Goal: Task Accomplishment & Management: Complete application form

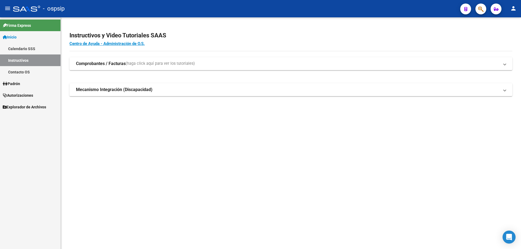
click at [24, 95] on span "Autorizaciones" at bounding box center [18, 96] width 30 height 6
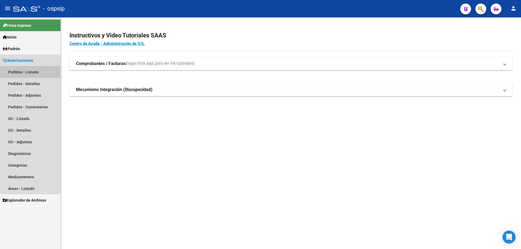
click at [32, 72] on link "Pedidos - Listado" at bounding box center [30, 72] width 61 height 12
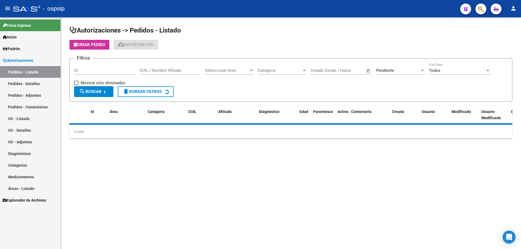
click at [401, 70] on div "Pendiente" at bounding box center [398, 70] width 44 height 5
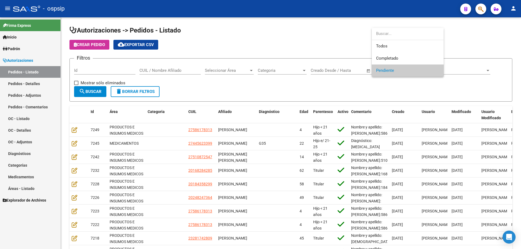
click at [250, 94] on div at bounding box center [260, 124] width 521 height 249
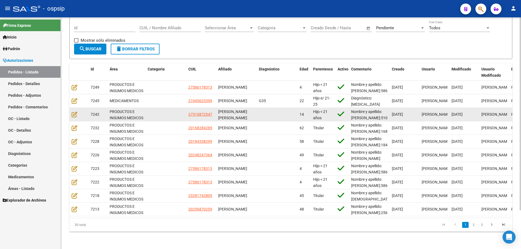
scroll to position [47, 0]
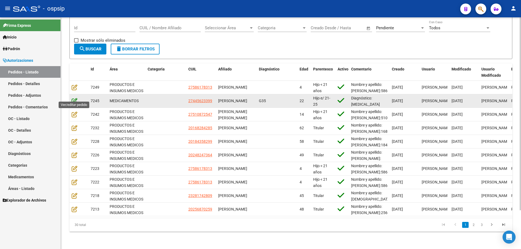
click at [74, 98] on icon at bounding box center [75, 101] width 6 height 6
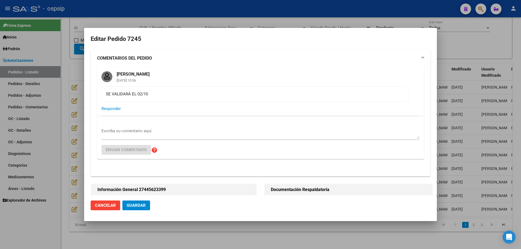
type input "[GEOGRAPHIC_DATA], [PERSON_NAME] 2954"
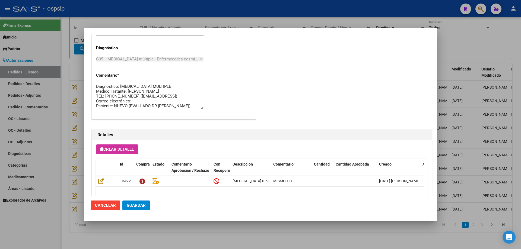
scroll to position [467, 0]
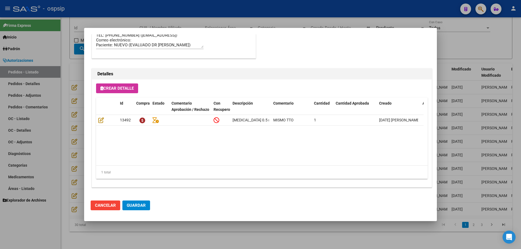
click at [61, 120] on div at bounding box center [260, 124] width 521 height 249
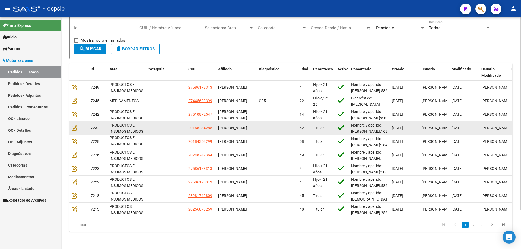
scroll to position [0, 0]
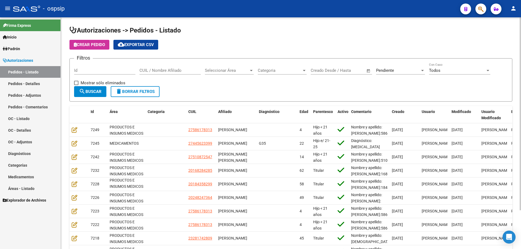
click at [71, 101] on form "Filtros Id CUIL / Nombre Afiliado Seleccionar Área Seleccionar Área Categoria C…" at bounding box center [290, 79] width 443 height 43
click at [67, 100] on div "Autorizaciones -> Pedidos - Listado Crear Pedido cloud_download Exportar CSV Fi…" at bounding box center [291, 154] width 460 height 275
click at [68, 100] on div "Autorizaciones -> Pedidos - Listado Crear Pedido cloud_download Exportar CSV Fi…" at bounding box center [291, 154] width 460 height 275
drag, startPoint x: 86, startPoint y: 112, endPoint x: 80, endPoint y: 111, distance: 6.3
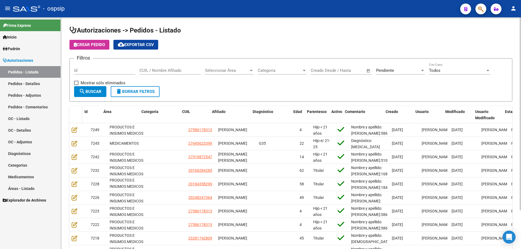
click at [80, 111] on span at bounding box center [81, 115] width 2 height 18
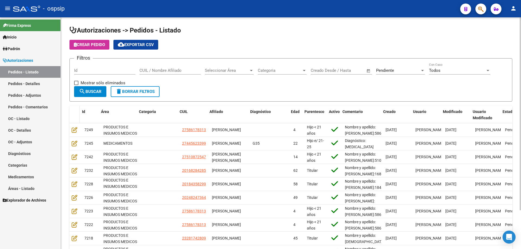
click at [77, 111] on span at bounding box center [78, 115] width 2 height 18
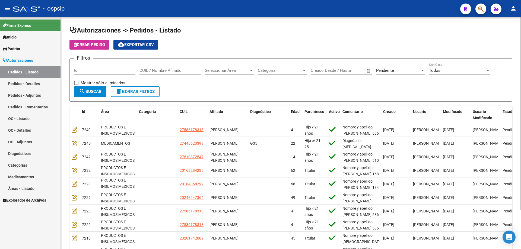
click at [375, 65] on div "Filtros Id CUIL / Nombre Afiliado Seleccionar Área Seleccionar Área Categoria C…" at bounding box center [291, 74] width 434 height 23
click at [383, 71] on span "Pendiente" at bounding box center [385, 70] width 18 height 5
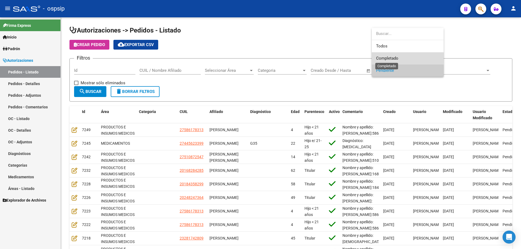
click at [382, 58] on span "Completado" at bounding box center [387, 58] width 22 height 5
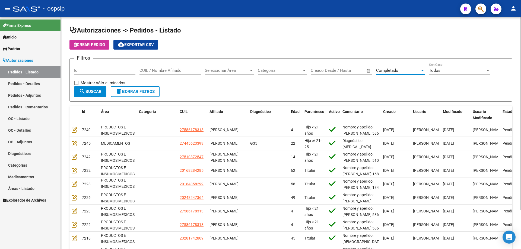
click at [100, 94] on span "search Buscar" at bounding box center [90, 91] width 23 height 5
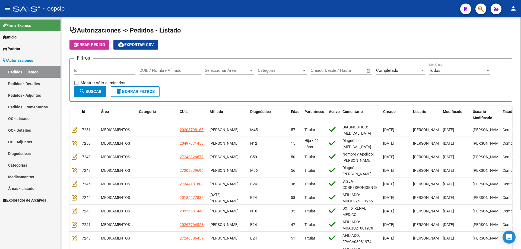
click at [100, 94] on span "search Buscar" at bounding box center [90, 91] width 23 height 5
click at [122, 42] on mat-icon "cloud_download" at bounding box center [121, 44] width 7 height 7
click at [33, 82] on link "Pedidos - Detalles" at bounding box center [30, 84] width 61 height 12
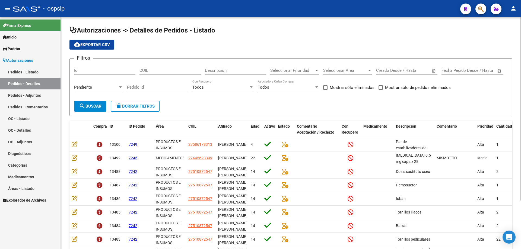
click at [91, 85] on span "Pendiente" at bounding box center [83, 87] width 18 height 5
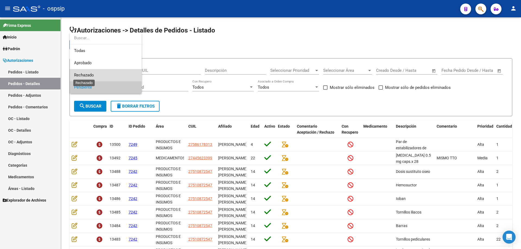
click at [93, 77] on span "Rechazado" at bounding box center [84, 75] width 20 height 5
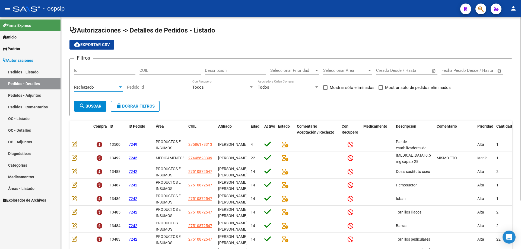
click at [92, 89] on span "Rechazado" at bounding box center [84, 87] width 20 height 5
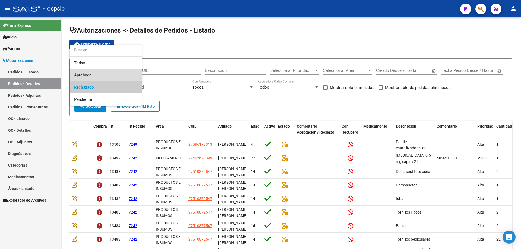
click at [94, 69] on span "Aprobado" at bounding box center [105, 75] width 63 height 12
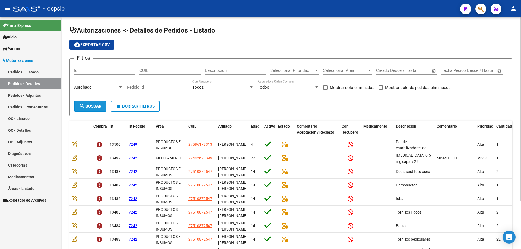
click at [83, 109] on mat-icon "search" at bounding box center [82, 106] width 7 height 7
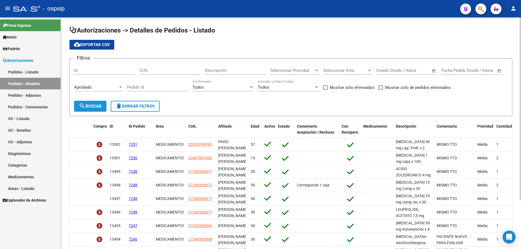
click at [86, 107] on span "search Buscar" at bounding box center [90, 106] width 23 height 5
click at [91, 44] on span "cloud_download Exportar CSV" at bounding box center [92, 44] width 36 height 5
click at [101, 64] on div "Id" at bounding box center [104, 69] width 61 height 12
drag, startPoint x: 23, startPoint y: 75, endPoint x: 49, endPoint y: 73, distance: 26.7
click at [23, 75] on link "Pedidos - Listado" at bounding box center [30, 72] width 61 height 12
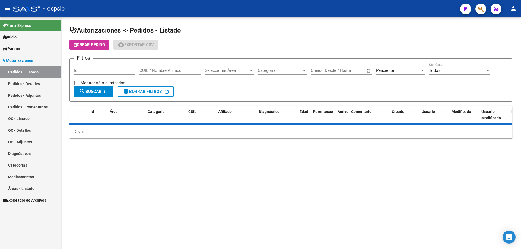
click at [402, 65] on div "Pendiente Seleccionar Estado" at bounding box center [400, 69] width 49 height 12
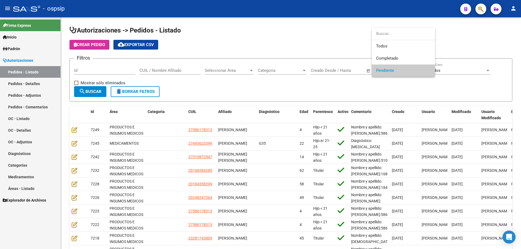
click at [402, 68] on span "Pendiente" at bounding box center [403, 71] width 55 height 12
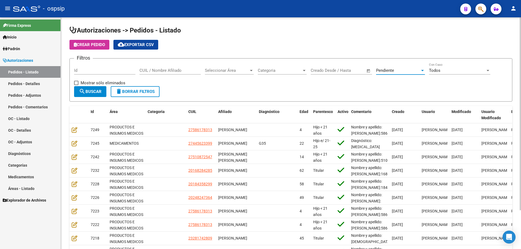
click at [396, 66] on div "Pendiente Seleccionar Estado" at bounding box center [400, 69] width 49 height 12
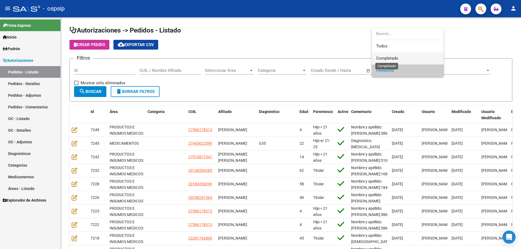
click at [396, 60] on span "Completado" at bounding box center [387, 58] width 22 height 5
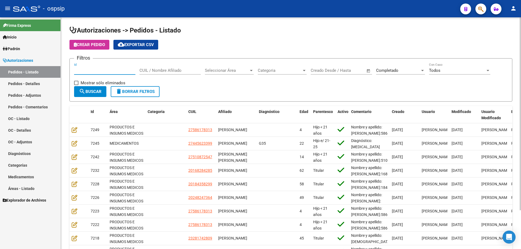
click at [116, 72] on input "Id" at bounding box center [104, 70] width 61 height 5
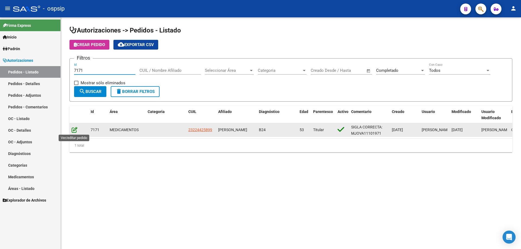
type input "7171"
click at [74, 133] on icon at bounding box center [75, 130] width 6 height 6
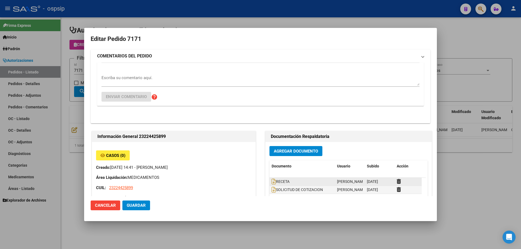
type input "[GEOGRAPHIC_DATA], [GEOGRAPHIC_DATA], ENTRE [PERSON_NAME] 1546"
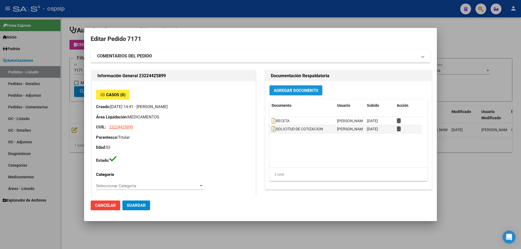
click at [302, 92] on span "Agregar Documento" at bounding box center [296, 90] width 44 height 5
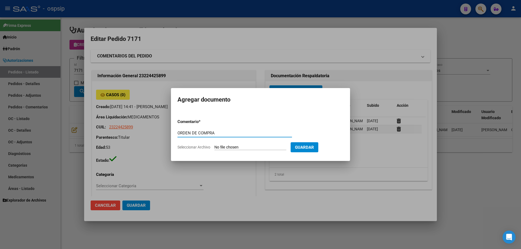
type input "ORDEN DE COMPRA"
type input "C:\fakepath\OC 7171 MASTER FAR.pdf"
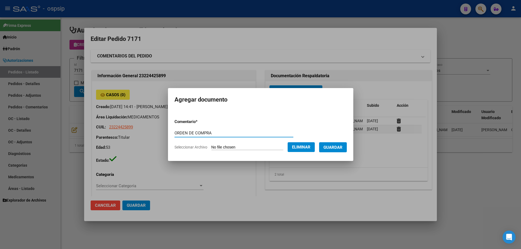
click at [342, 151] on button "Guardar" at bounding box center [333, 147] width 28 height 10
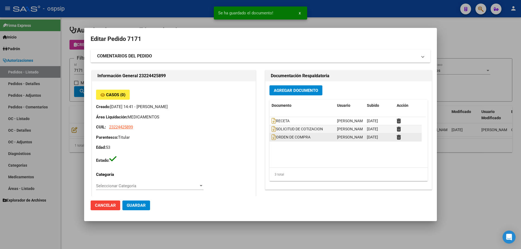
drag, startPoint x: 318, startPoint y: 136, endPoint x: 276, endPoint y: 135, distance: 41.8
click at [276, 135] on div "ORDEN DE COMPRA" at bounding box center [302, 137] width 61 height 6
copy span "ORDEN DE COMPRA"
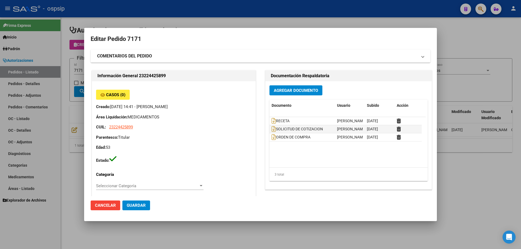
click at [19, 80] on div at bounding box center [260, 124] width 521 height 249
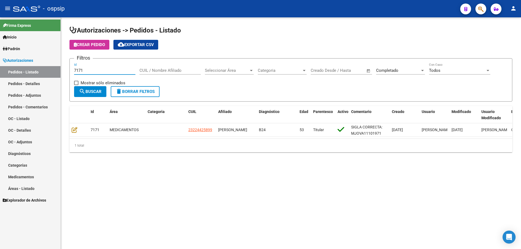
drag, startPoint x: 88, startPoint y: 71, endPoint x: 56, endPoint y: 77, distance: 31.9
click at [56, 77] on mat-sidenav-container "Firma Express Inicio Calendario SSS Instructivos Contacto OS Padrón Afiliados E…" at bounding box center [260, 133] width 521 height 232
click at [96, 72] on div "7171 Id" at bounding box center [104, 69] width 61 height 12
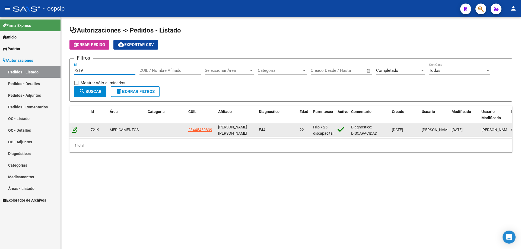
type input "7219"
click at [76, 129] on icon at bounding box center [75, 130] width 6 height 6
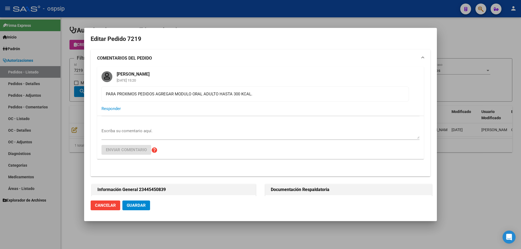
type input "[PERSON_NAME]"
type input "[GEOGRAPHIC_DATA], [GEOGRAPHIC_DATA], 165 5885, Departamento: 000"
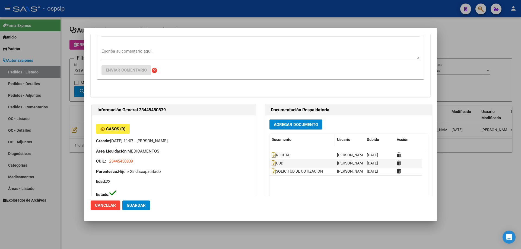
scroll to position [81, 0]
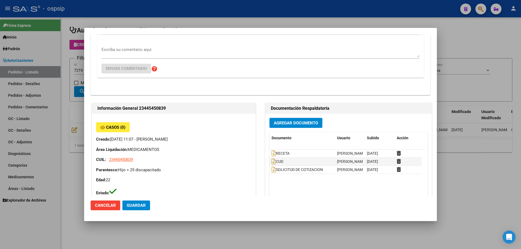
click at [293, 124] on span "Agregar Documento" at bounding box center [296, 123] width 44 height 5
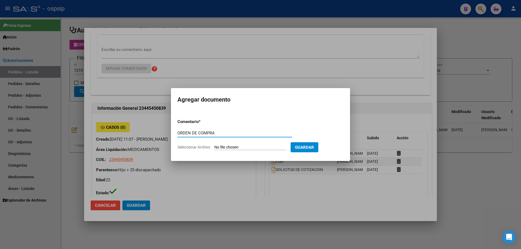
drag, startPoint x: 271, startPoint y: 132, endPoint x: 112, endPoint y: 131, distance: 159.0
click at [112, 131] on div "Editar Pedido 7219 COMENTARIOS DEL PEDIDO [PERSON_NAME] [DATE] 15:20 PARA PROXI…" at bounding box center [260, 124] width 521 height 249
type input "ORDEN DE COMPRA"
type input "C:\fakepath\BC OC 7219.pdf"
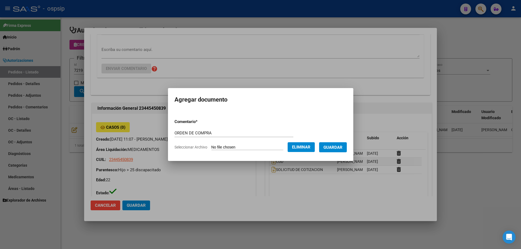
click at [329, 151] on button "Guardar" at bounding box center [333, 147] width 28 height 10
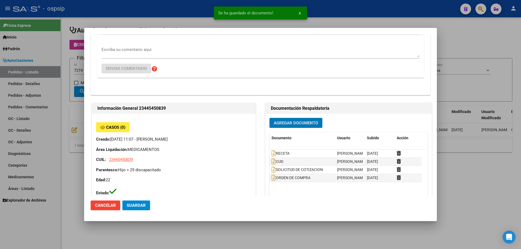
drag, startPoint x: 62, startPoint y: 121, endPoint x: 113, endPoint y: 80, distance: 64.6
click at [65, 116] on div at bounding box center [260, 124] width 521 height 249
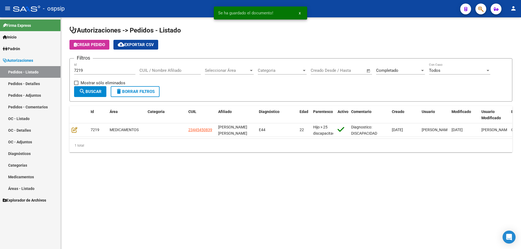
click at [110, 70] on input "7219" at bounding box center [104, 70] width 61 height 5
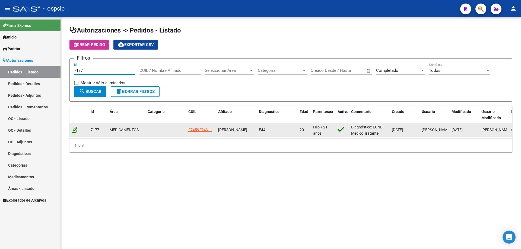
type input "7177"
click at [72, 128] on icon at bounding box center [75, 130] width 6 height 6
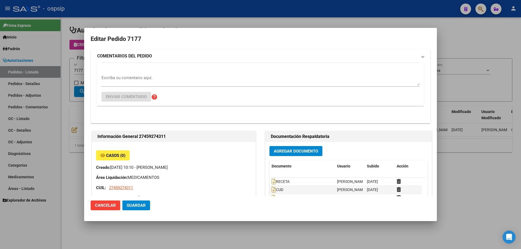
type input "[GEOGRAPHIC_DATA], [PERSON_NAME], [PERSON_NAME] 1534"
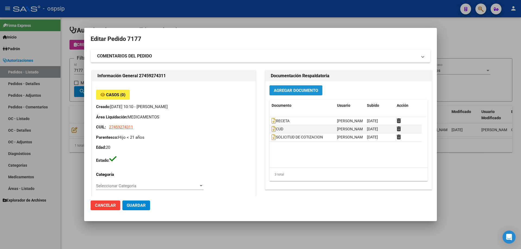
click at [311, 91] on span "Agregar Documento" at bounding box center [296, 90] width 44 height 5
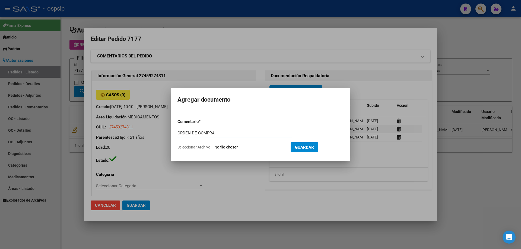
type input "ORDEN DE COMPRA"
type input "C:\fakepath\BC OC 7177.pdf"
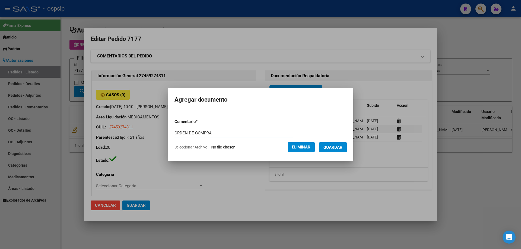
click at [341, 147] on span "Guardar" at bounding box center [333, 147] width 19 height 5
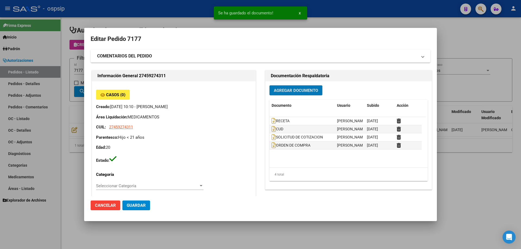
click at [80, 92] on div at bounding box center [260, 124] width 521 height 249
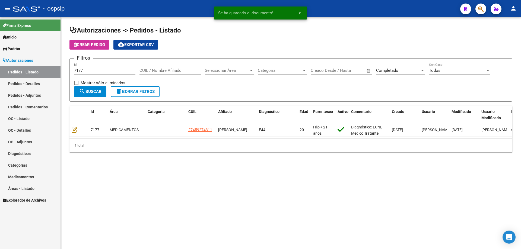
click at [85, 73] on div "7177 Id" at bounding box center [104, 69] width 61 height 12
type input "7176"
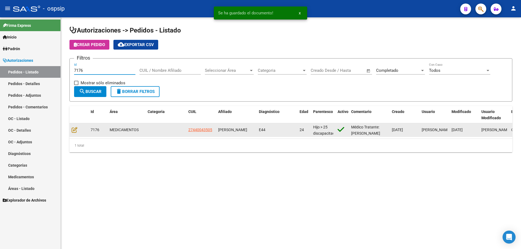
click at [75, 126] on datatable-body-cell at bounding box center [78, 129] width 19 height 13
click at [76, 131] on icon at bounding box center [75, 130] width 6 height 6
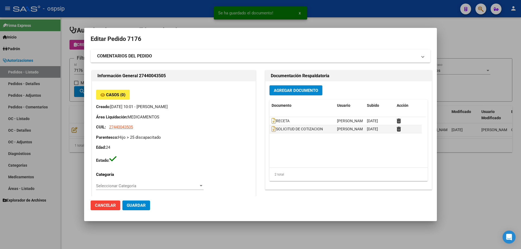
type input "[GEOGRAPHIC_DATA], VIRREY [PERSON_NAME] 1215, Piso: 0, Departamento: 0"
click at [307, 93] on span "Agregar Documento" at bounding box center [296, 90] width 44 height 5
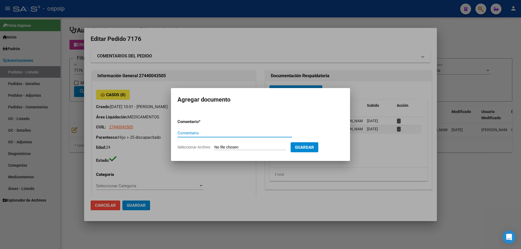
paste input "ORDEN DE COMPRA"
type input "ORDEN DE COMPRA"
type input "C:\fakepath\BC OC 7176.pdf"
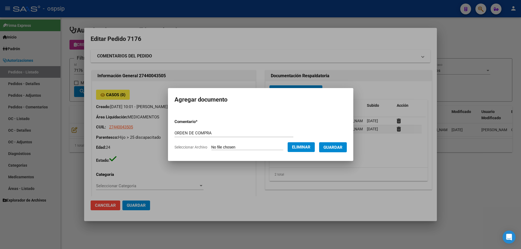
click at [341, 151] on button "Guardar" at bounding box center [333, 147] width 28 height 10
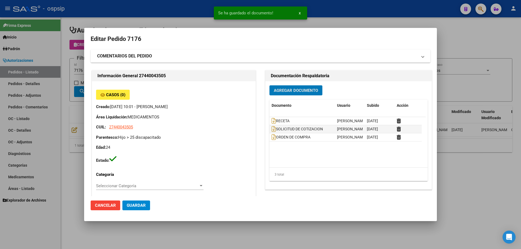
click at [55, 93] on div at bounding box center [260, 124] width 521 height 249
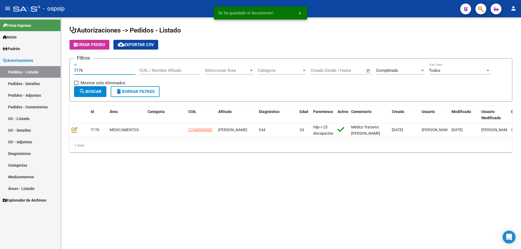
click at [84, 70] on input "7176" at bounding box center [104, 70] width 61 height 5
type input "7175"
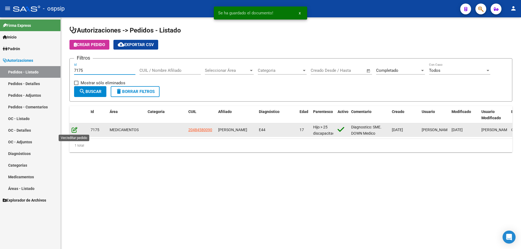
click at [76, 131] on icon at bounding box center [75, 130] width 6 height 6
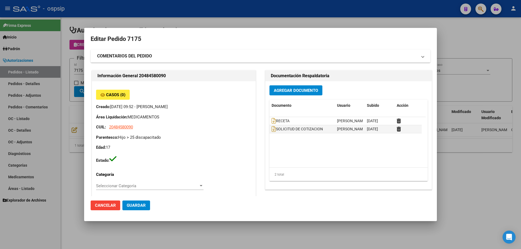
type input "[GEOGRAPHIC_DATA], [GEOGRAPHIC_DATA], [PERSON_NAME] 836"
click at [297, 99] on div "Agregar Documento Documento Usuario Subido Acción RECETA [PERSON_NAME] [DATE] S…" at bounding box center [348, 135] width 166 height 108
click at [297, 95] on button "Agregar Documento" at bounding box center [295, 90] width 53 height 10
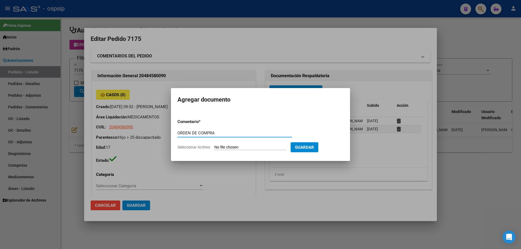
type input "ORDEN DE COMPRA"
type input "C:\fakepath\BC OC 7175.pdf"
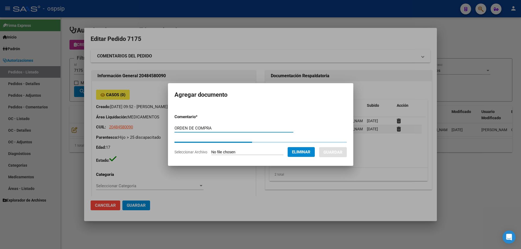
click at [337, 147] on form "Comentario * ORDEN DE COMPRA Comentario Seleccionar Archivo Eliminar Guardar" at bounding box center [261, 134] width 172 height 49
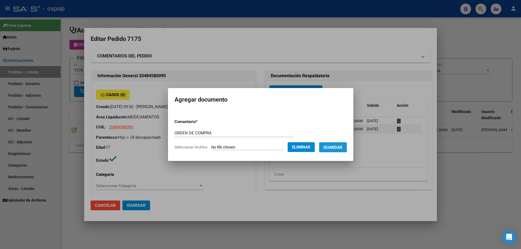
click at [337, 147] on span "Guardar" at bounding box center [333, 147] width 19 height 5
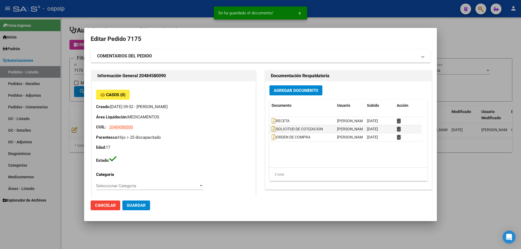
click at [45, 111] on div at bounding box center [260, 124] width 521 height 249
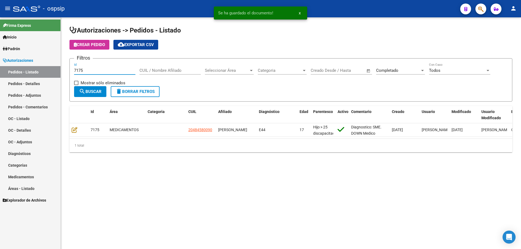
click at [95, 68] on input "7175" at bounding box center [104, 70] width 61 height 5
type input "7174"
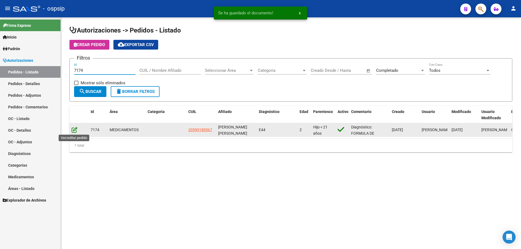
click at [76, 128] on icon at bounding box center [75, 130] width 6 height 6
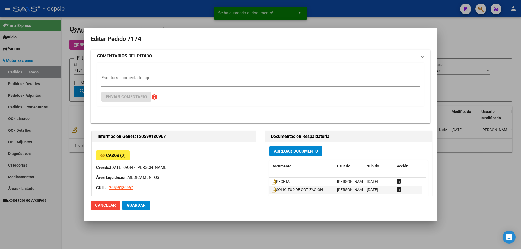
type input "[PERSON_NAME]"
type input "[GEOGRAPHIC_DATA], [GEOGRAPHIC_DATA], [PERSON_NAME] 1145, Departamento: 8"
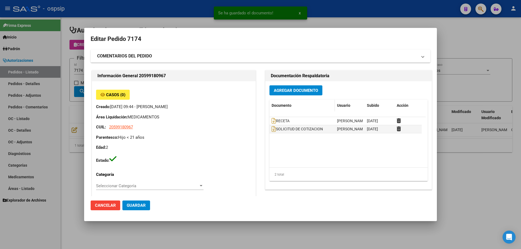
click at [287, 101] on datatable-header-cell "Documento" at bounding box center [301, 106] width 65 height 12
click at [288, 92] on span "Agregar Documento" at bounding box center [296, 90] width 44 height 5
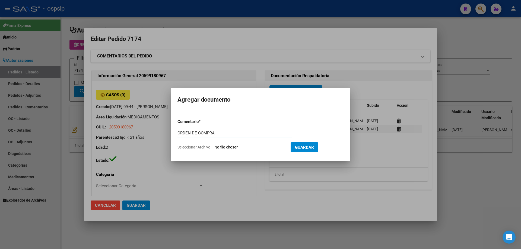
type input "ORDEN DE COMPRA"
type input "C:\fakepath\BC OC 7174.pdf"
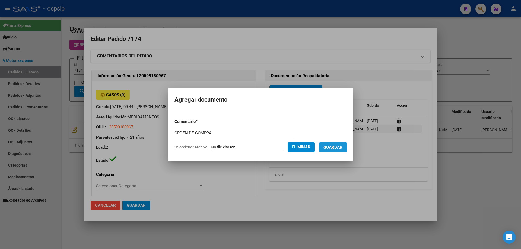
click at [336, 146] on span "Guardar" at bounding box center [333, 147] width 19 height 5
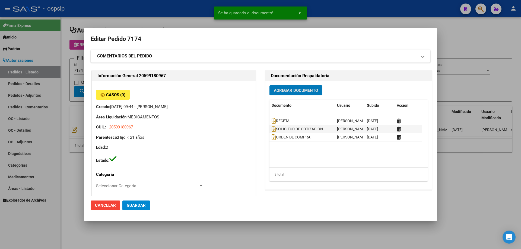
click at [72, 69] on div at bounding box center [260, 124] width 521 height 249
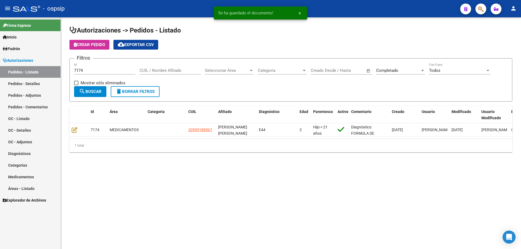
click at [102, 70] on input "7174" at bounding box center [104, 70] width 61 height 5
type input "7173"
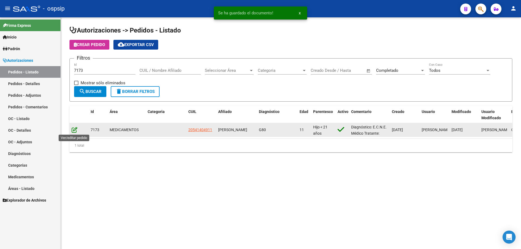
click at [73, 132] on icon at bounding box center [75, 130] width 6 height 6
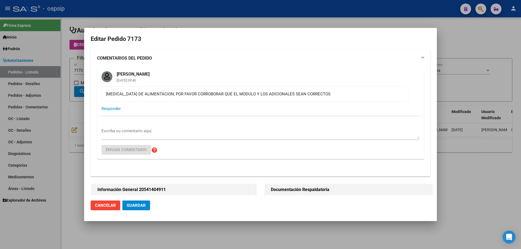
type input "[PERSON_NAME]"
type input "[GEOGRAPHIC_DATA], [PERSON_NAME], [GEOGRAPHIC_DATA] 1363"
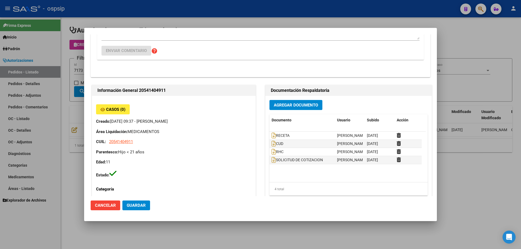
scroll to position [109, 0]
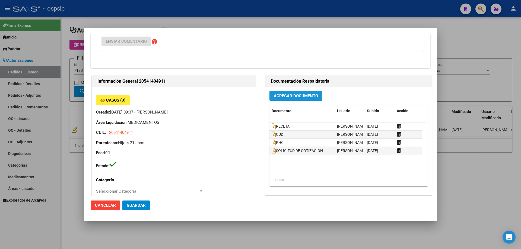
click at [297, 99] on button "Agregar Documento" at bounding box center [295, 96] width 53 height 10
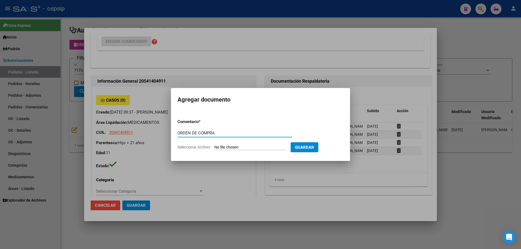
type input "ORDEN DE COMPRA"
type input "C:\fakepath\BC OC 7173.pdf"
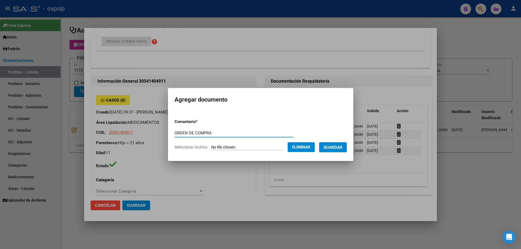
click at [335, 148] on span "Guardar" at bounding box center [333, 147] width 19 height 5
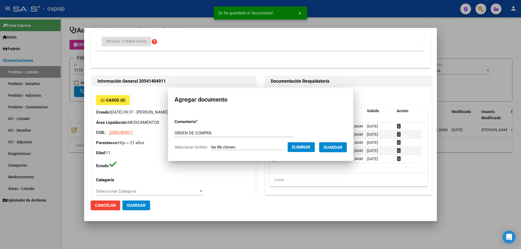
click at [54, 91] on div at bounding box center [260, 124] width 521 height 249
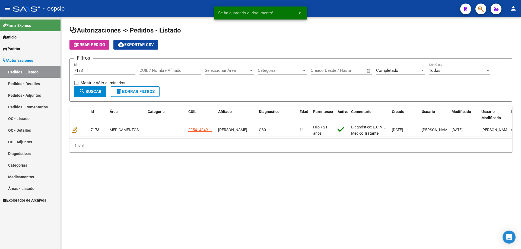
click at [94, 68] on div "7173 Id" at bounding box center [104, 69] width 61 height 12
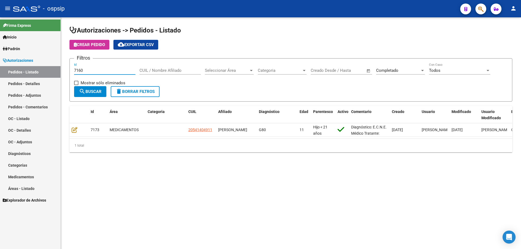
type input "7161"
click at [69, 128] on div "Autorizaciones -> Pedidos - Listado Crear Pedido cloud_download Exportar CSV Fi…" at bounding box center [291, 93] width 460 height 153
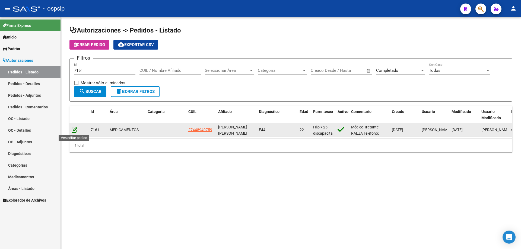
click at [74, 129] on icon at bounding box center [75, 130] width 6 height 6
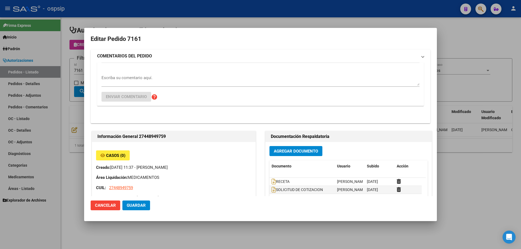
type input "[PERSON_NAME]"
type input "[GEOGRAPHIC_DATA], [GEOGRAPHIC_DATA], AV [PERSON_NAME] 950"
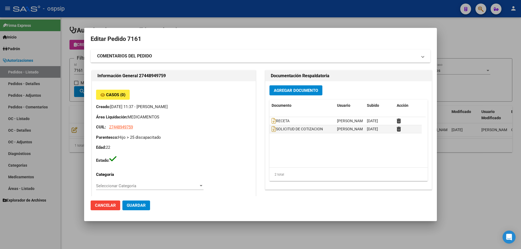
click at [295, 91] on span "Agregar Documento" at bounding box center [296, 90] width 44 height 5
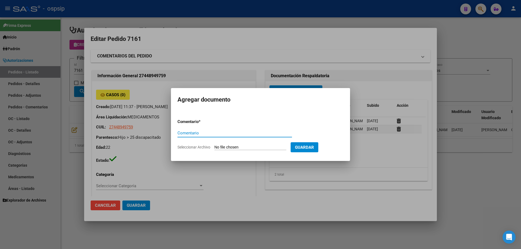
paste input "ORDEN DE COMPRA"
type input "ORDEN DE COMPRA"
type input "C:\fakepath\BC OC 7161.pdf"
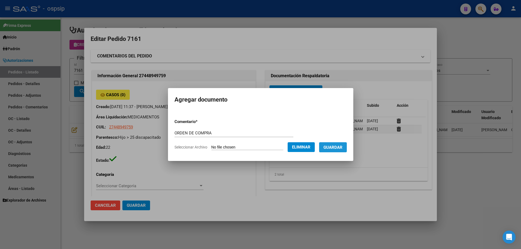
click at [342, 149] on span "Guardar" at bounding box center [333, 147] width 19 height 5
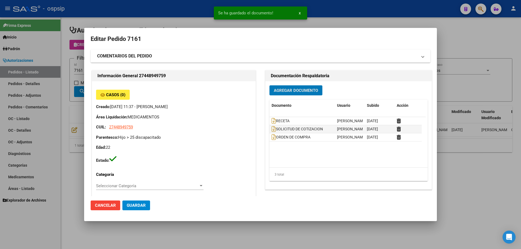
drag, startPoint x: 49, startPoint y: 49, endPoint x: 91, endPoint y: 76, distance: 50.4
click at [49, 49] on div at bounding box center [260, 124] width 521 height 249
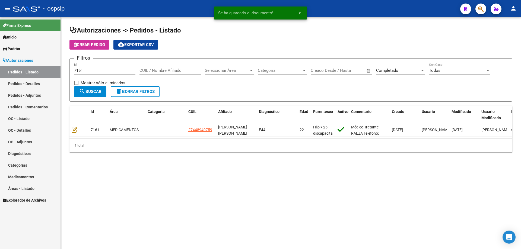
click at [93, 70] on input "7161" at bounding box center [104, 70] width 61 height 5
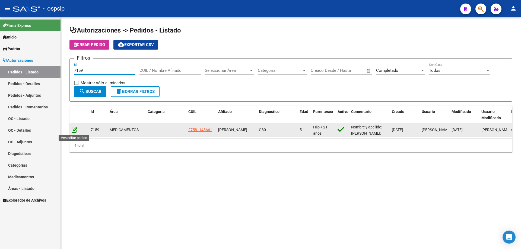
type input "7159"
click at [75, 132] on icon at bounding box center [75, 130] width 6 height 6
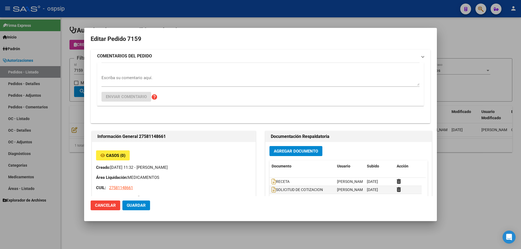
type input "[GEOGRAPHIC_DATA], [PERSON_NAME], LAS PALMERAS 639"
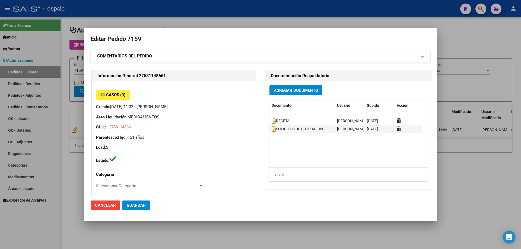
click at [309, 91] on span "Agregar Documento" at bounding box center [296, 90] width 44 height 5
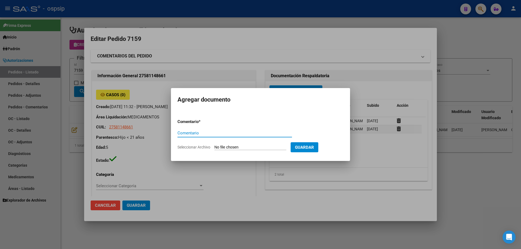
paste input "ORDEN DE COMPRA"
type input "ORDEN DE COMPRA"
type input "C:\fakepath\BC OC 7159.pdf"
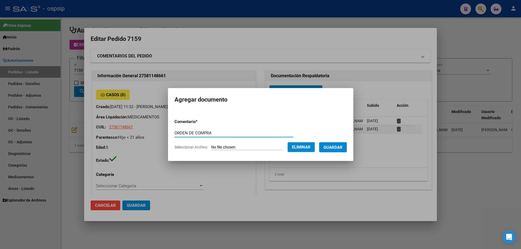
click at [342, 149] on span "Guardar" at bounding box center [333, 147] width 19 height 5
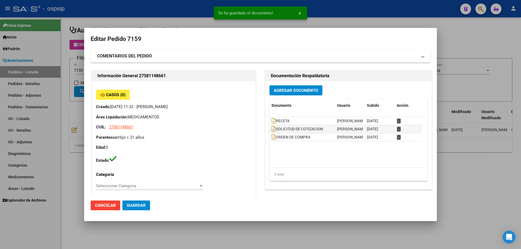
click at [39, 92] on div at bounding box center [260, 124] width 521 height 249
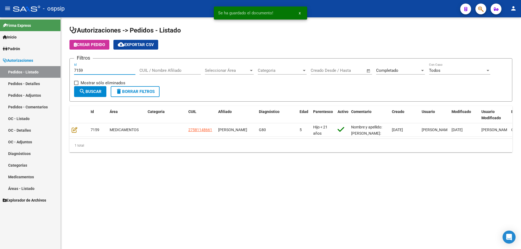
click at [83, 71] on input "7159" at bounding box center [104, 70] width 61 height 5
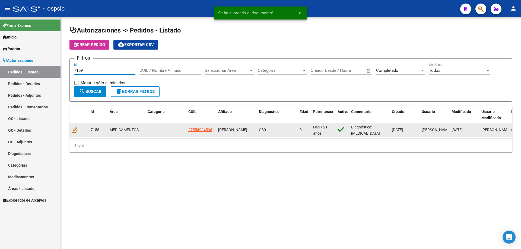
type input "7159"
click at [78, 129] on div at bounding box center [79, 130] width 15 height 6
click at [75, 128] on icon at bounding box center [75, 130] width 6 height 6
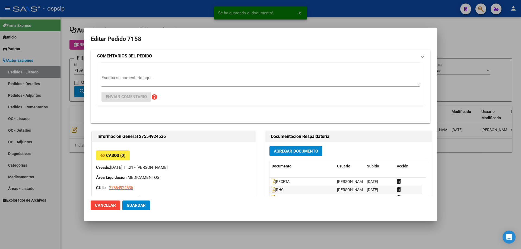
type input "[GEOGRAPHIC_DATA], [PERSON_NAME] 600"
click at [78, 73] on div at bounding box center [260, 124] width 521 height 249
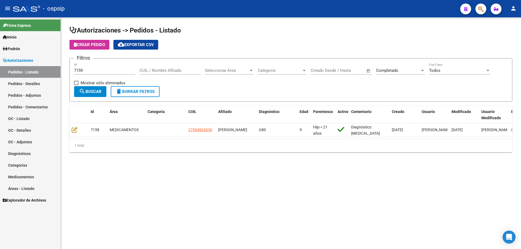
click at [89, 68] on div "7159 Id" at bounding box center [104, 69] width 61 height 12
type input "7158"
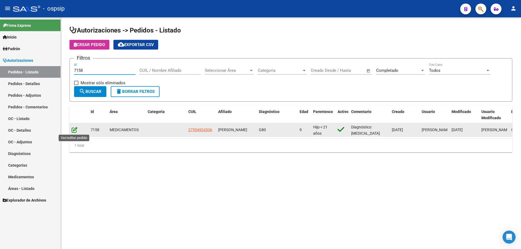
click at [72, 129] on icon at bounding box center [75, 130] width 6 height 6
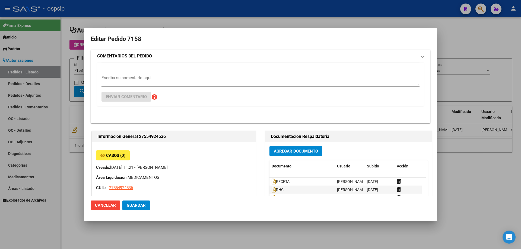
type input "[GEOGRAPHIC_DATA], [PERSON_NAME] 600"
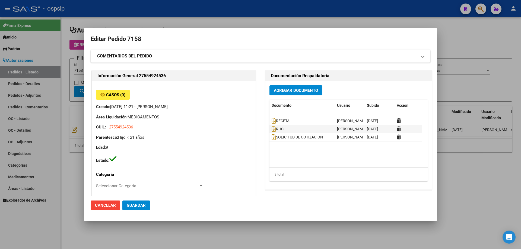
click at [315, 93] on span "Agregar Documento" at bounding box center [296, 90] width 44 height 5
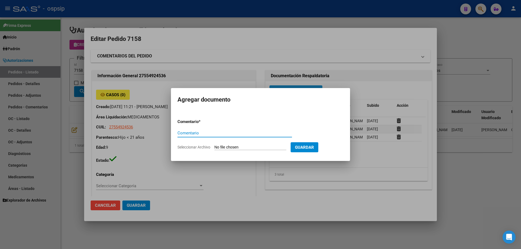
paste input "ORDEN DE COMPRA"
type input "ORDEN DE COMPRA"
type input "C:\fakepath\BC OC 7158.pdf"
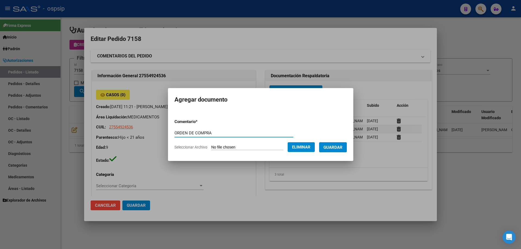
click at [347, 148] on button "Guardar" at bounding box center [333, 147] width 28 height 10
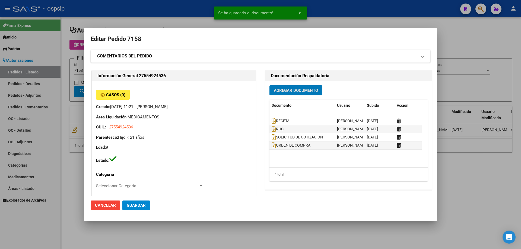
click at [72, 65] on div at bounding box center [260, 124] width 521 height 249
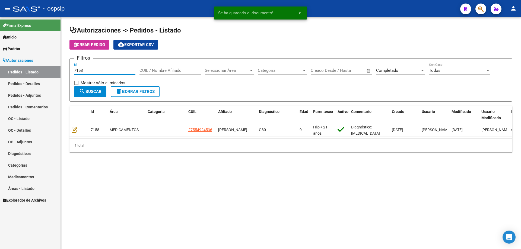
click at [85, 70] on input "7158" at bounding box center [104, 70] width 61 height 5
type input "7157"
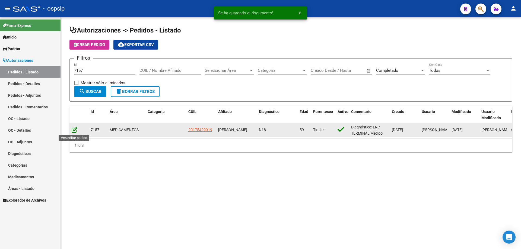
click at [76, 130] on icon at bounding box center [75, 130] width 6 height 6
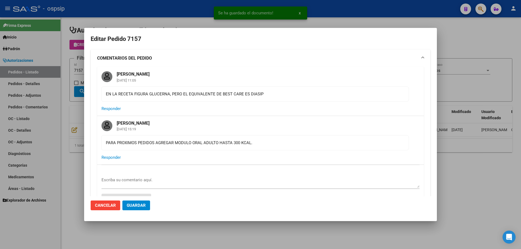
type input "Capital Federal, CABA, CAFAYATE 5000, Piso: 08, Departamento: E"
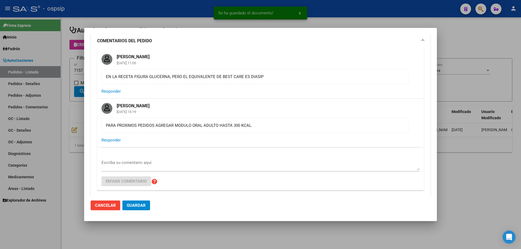
scroll to position [81, 0]
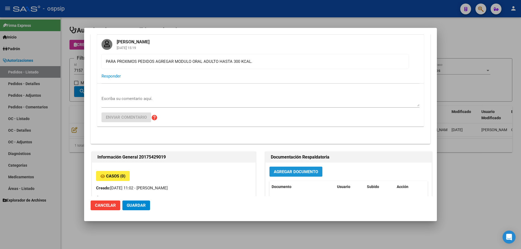
click at [305, 169] on button "Agregar Documento" at bounding box center [295, 172] width 53 height 10
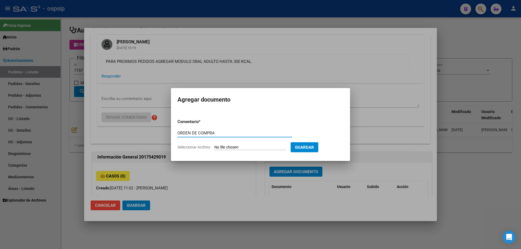
type input "ORDEN DE COMPRA"
type input "C:\fakepath\BC OC 7157.pdf"
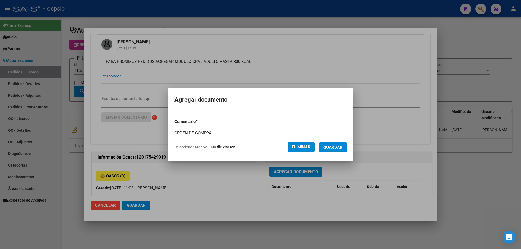
click at [337, 146] on span "Guardar" at bounding box center [333, 147] width 19 height 5
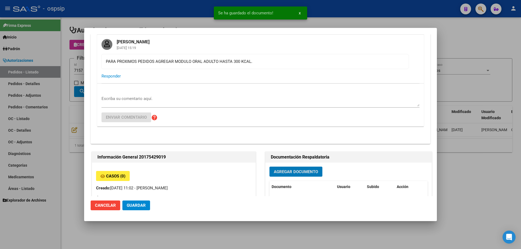
click at [74, 87] on div at bounding box center [260, 124] width 521 height 249
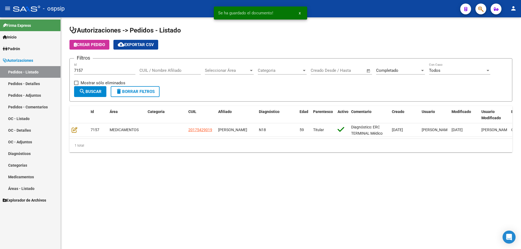
click at [90, 73] on div "7157 Id" at bounding box center [104, 69] width 61 height 12
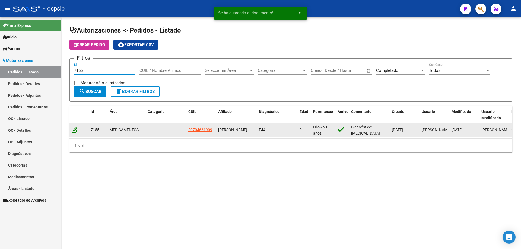
type input "7155"
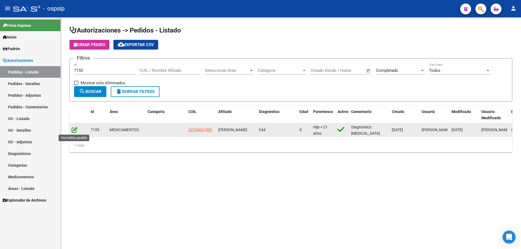
click at [73, 131] on icon at bounding box center [75, 130] width 6 height 6
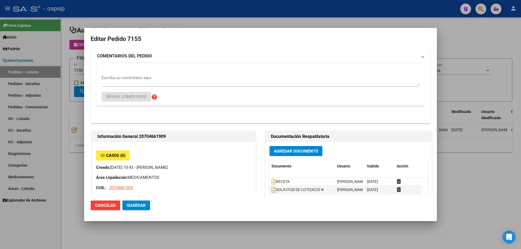
type input "[GEOGRAPHIC_DATA], [PERSON_NAME], GDARME [PERSON_NAME] 242"
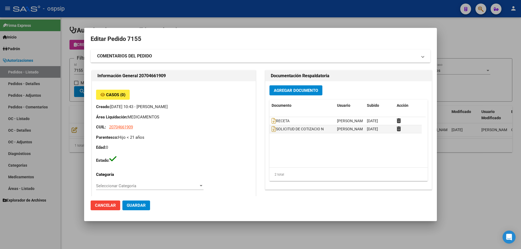
click at [290, 94] on button "Agregar Documento" at bounding box center [295, 90] width 53 height 10
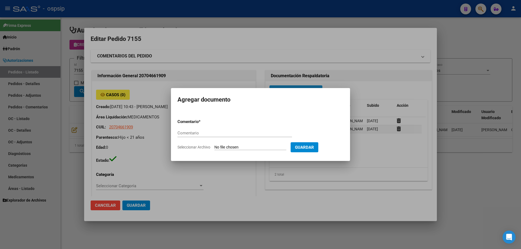
paste input "ORDEN DE COMPRA"
type input "ORDEN DE COMPRA"
type input "C:\fakepath\BC OC 7155.pdf"
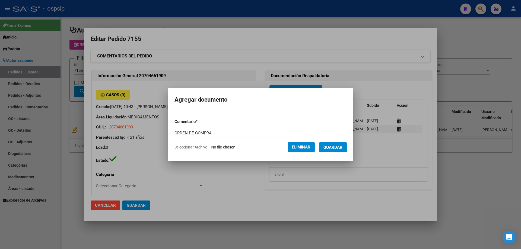
click at [330, 149] on span "Guardar" at bounding box center [333, 147] width 19 height 5
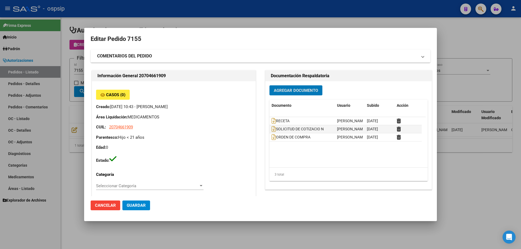
click at [76, 66] on div at bounding box center [260, 124] width 521 height 249
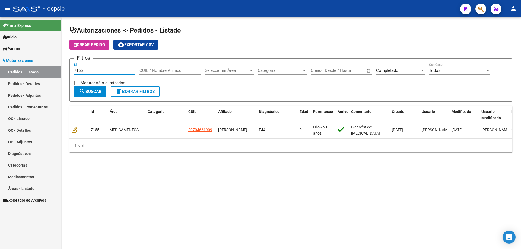
drag, startPoint x: 88, startPoint y: 71, endPoint x: 0, endPoint y: 58, distance: 89.4
click at [0, 58] on mat-sidenav-container "Firma Express Inicio Calendario SSS Instructivos Contacto OS Padrón Afiliados E…" at bounding box center [260, 133] width 521 height 232
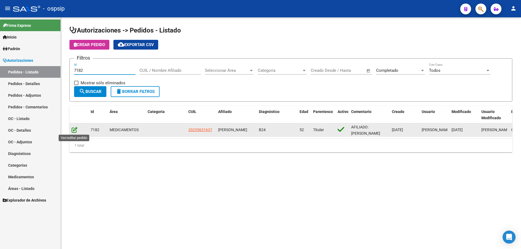
type input "7182"
click at [74, 132] on icon at bounding box center [75, 130] width 6 height 6
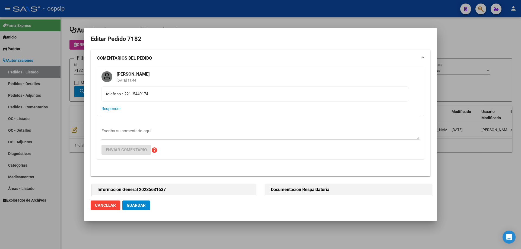
type input "Buenos Aires, LA PLATA, 156 420, Departamento: CAS"
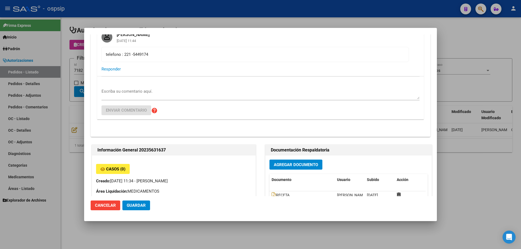
scroll to position [54, 0]
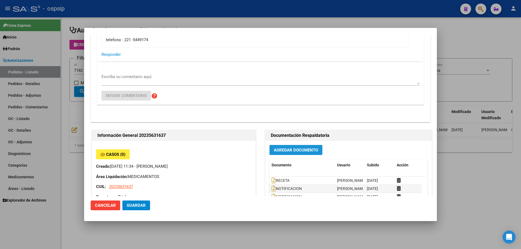
click at [300, 151] on span "Agregar Documento" at bounding box center [296, 150] width 44 height 5
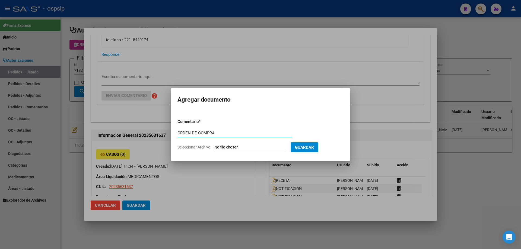
type input "ORDEN DE COMPRA"
type input "C:\fakepath\OC 7182 NEOSALUD.pdf"
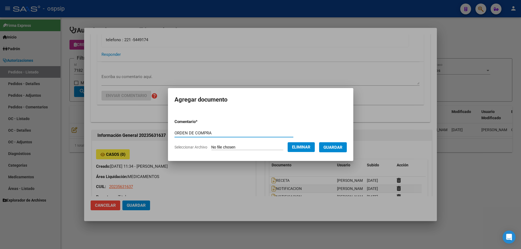
click at [338, 148] on span "Guardar" at bounding box center [333, 147] width 19 height 5
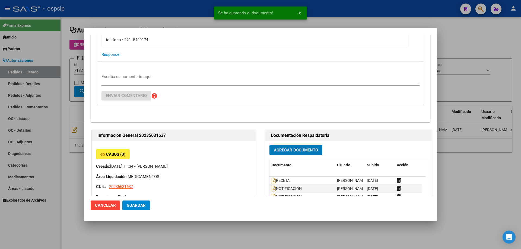
click at [80, 52] on div at bounding box center [260, 124] width 521 height 249
